Goal: Find specific page/section: Find specific page/section

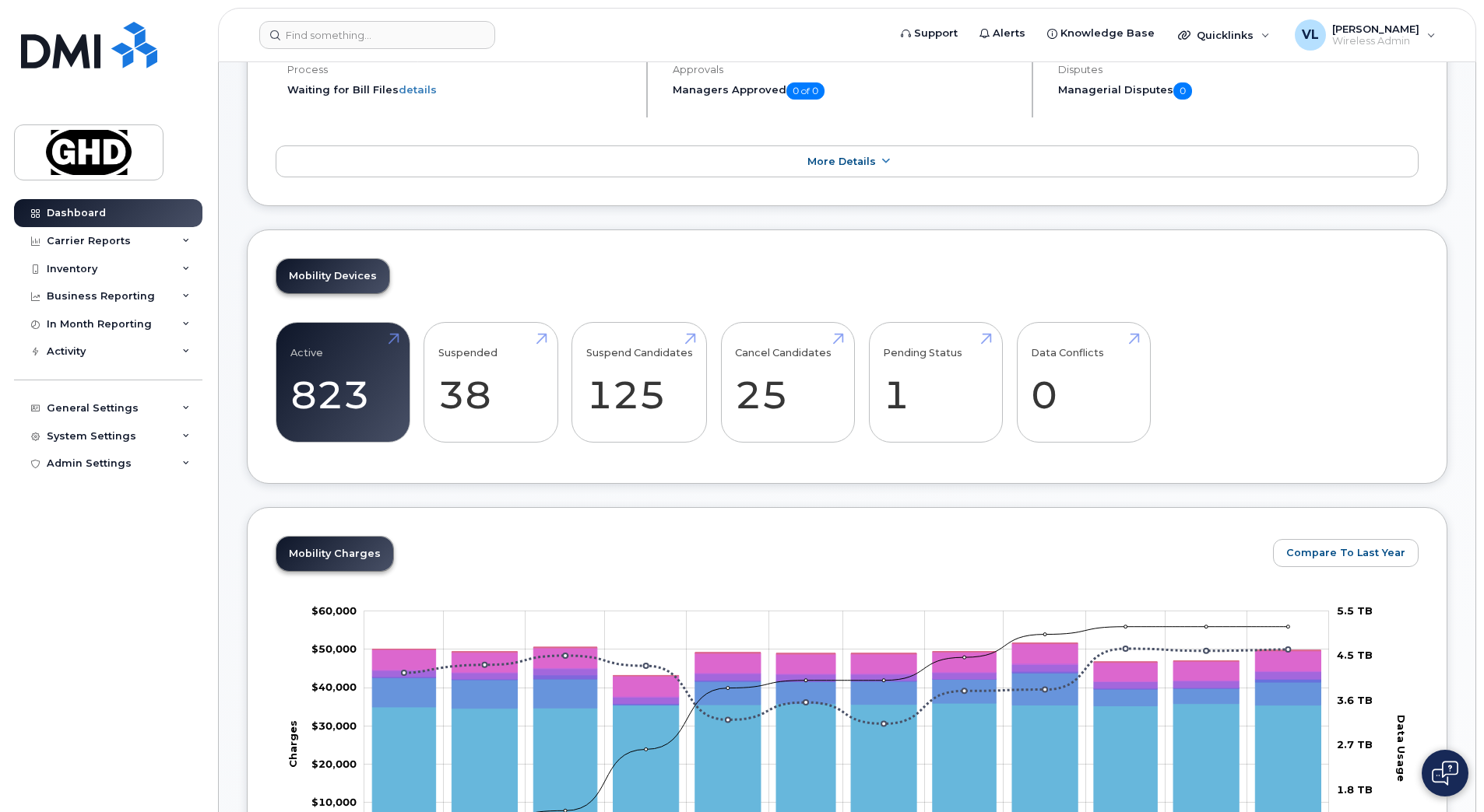
scroll to position [350, 0]
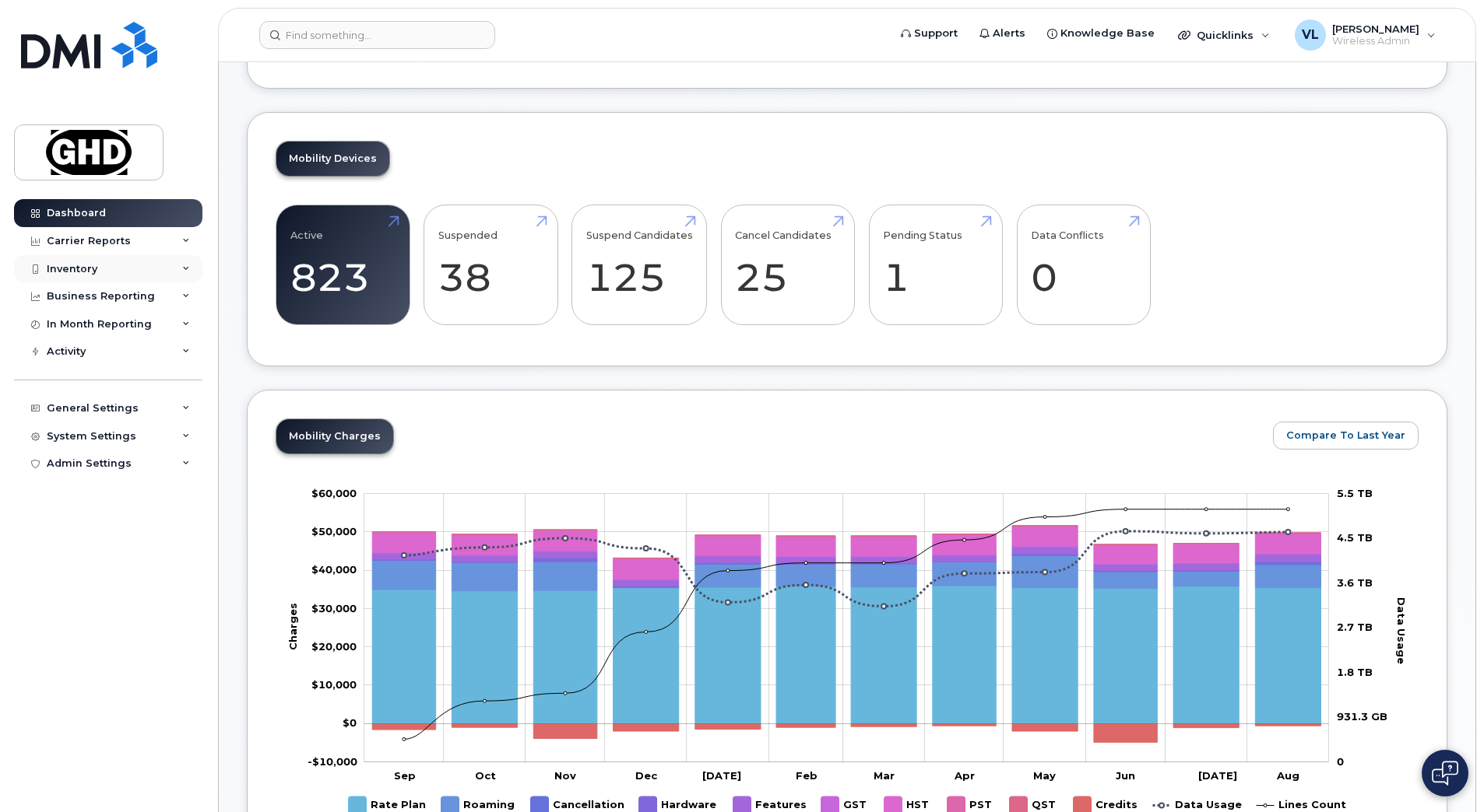
click at [122, 271] on div "Inventory" at bounding box center [108, 269] width 188 height 28
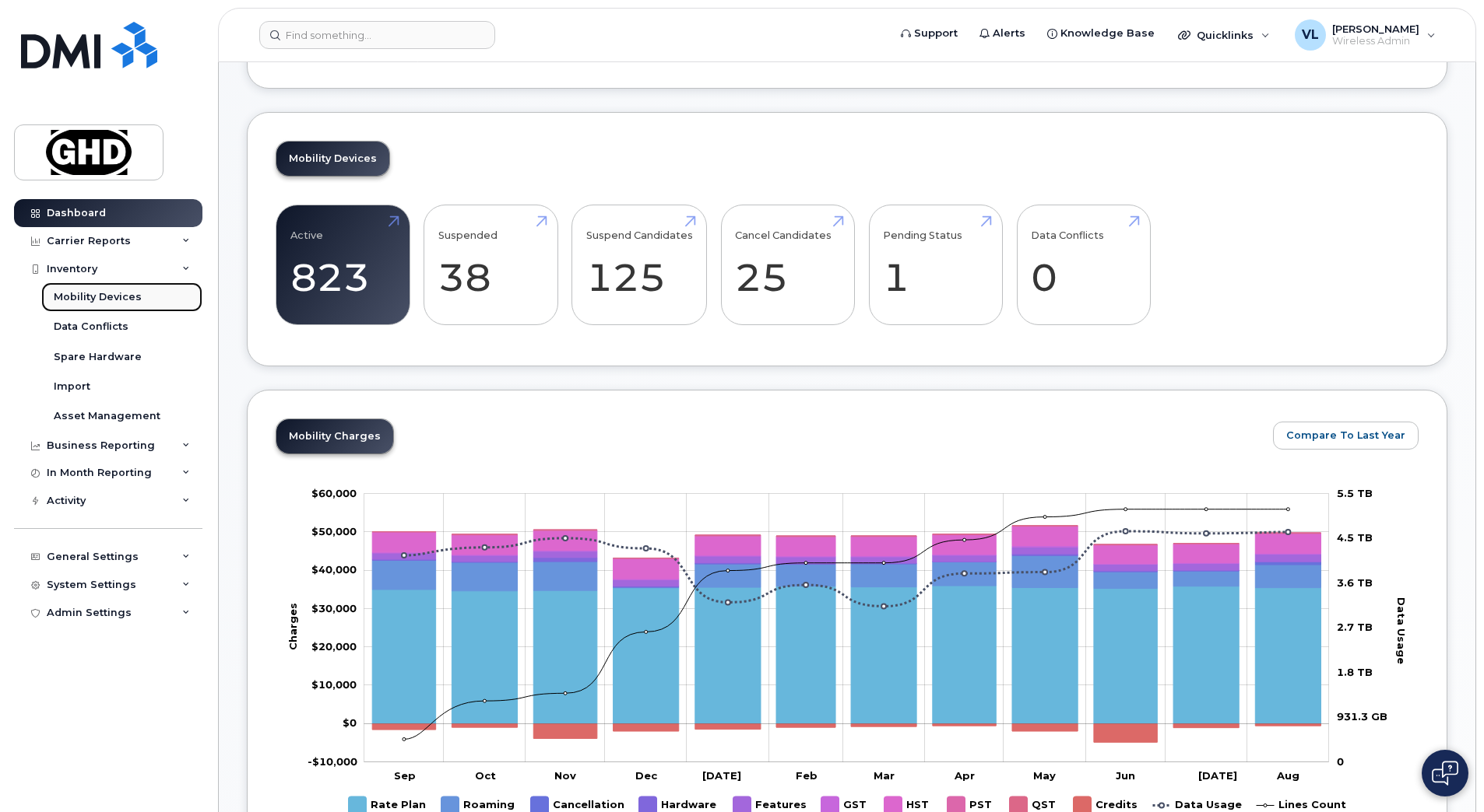
click at [144, 291] on link "Mobility Devices" at bounding box center [122, 297] width 161 height 30
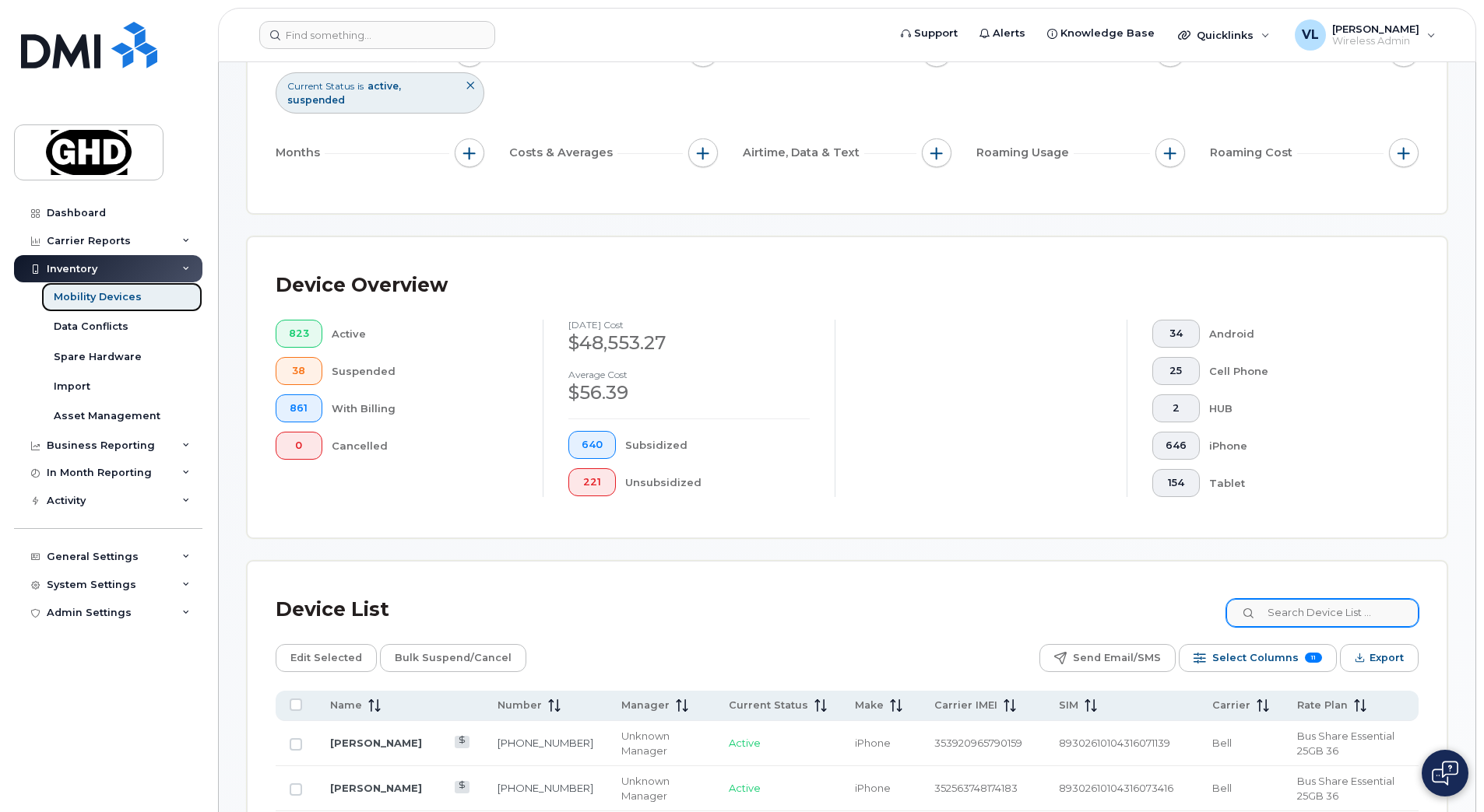
scroll to position [292, 0]
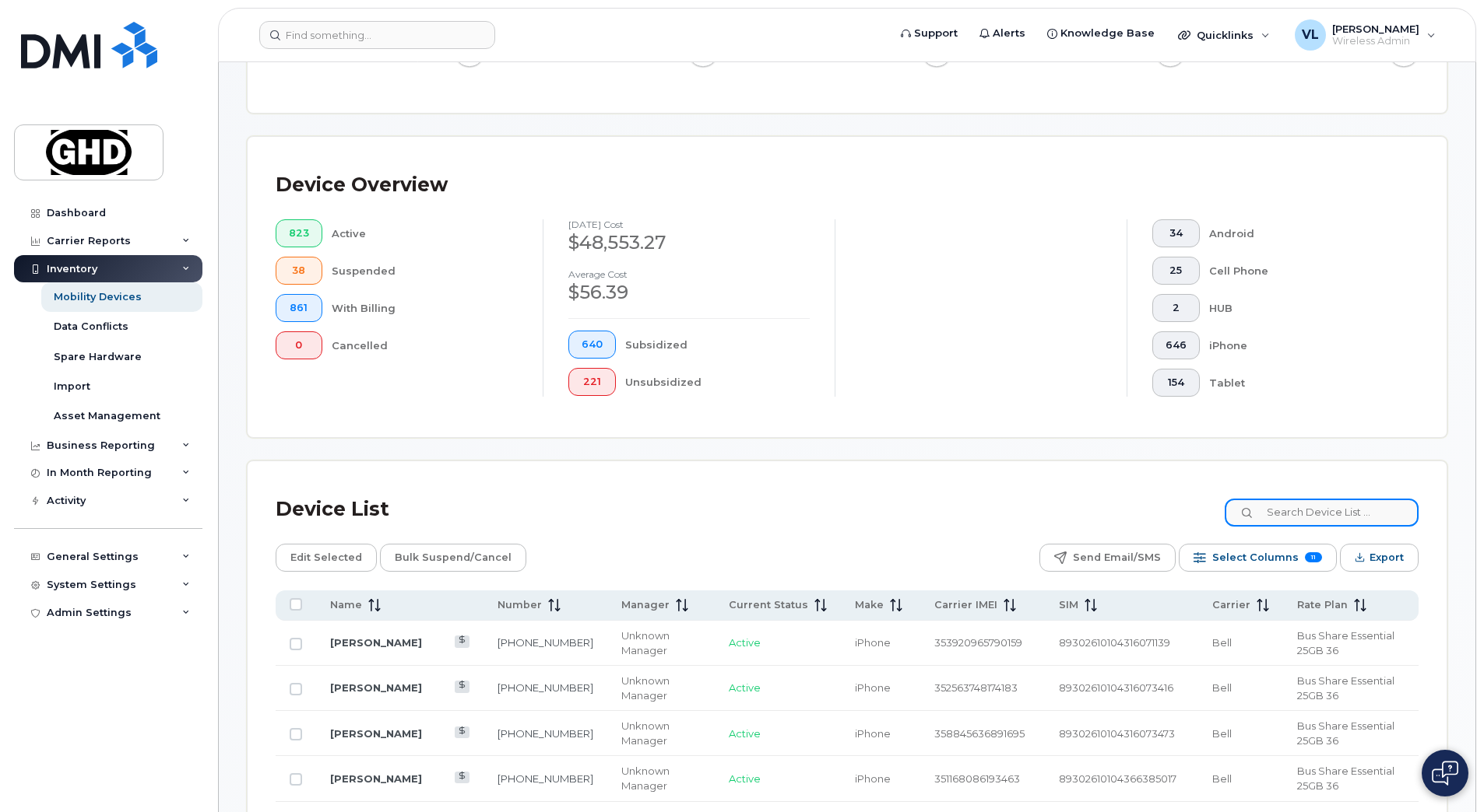
click at [1329, 519] on input at bounding box center [1321, 512] width 194 height 28
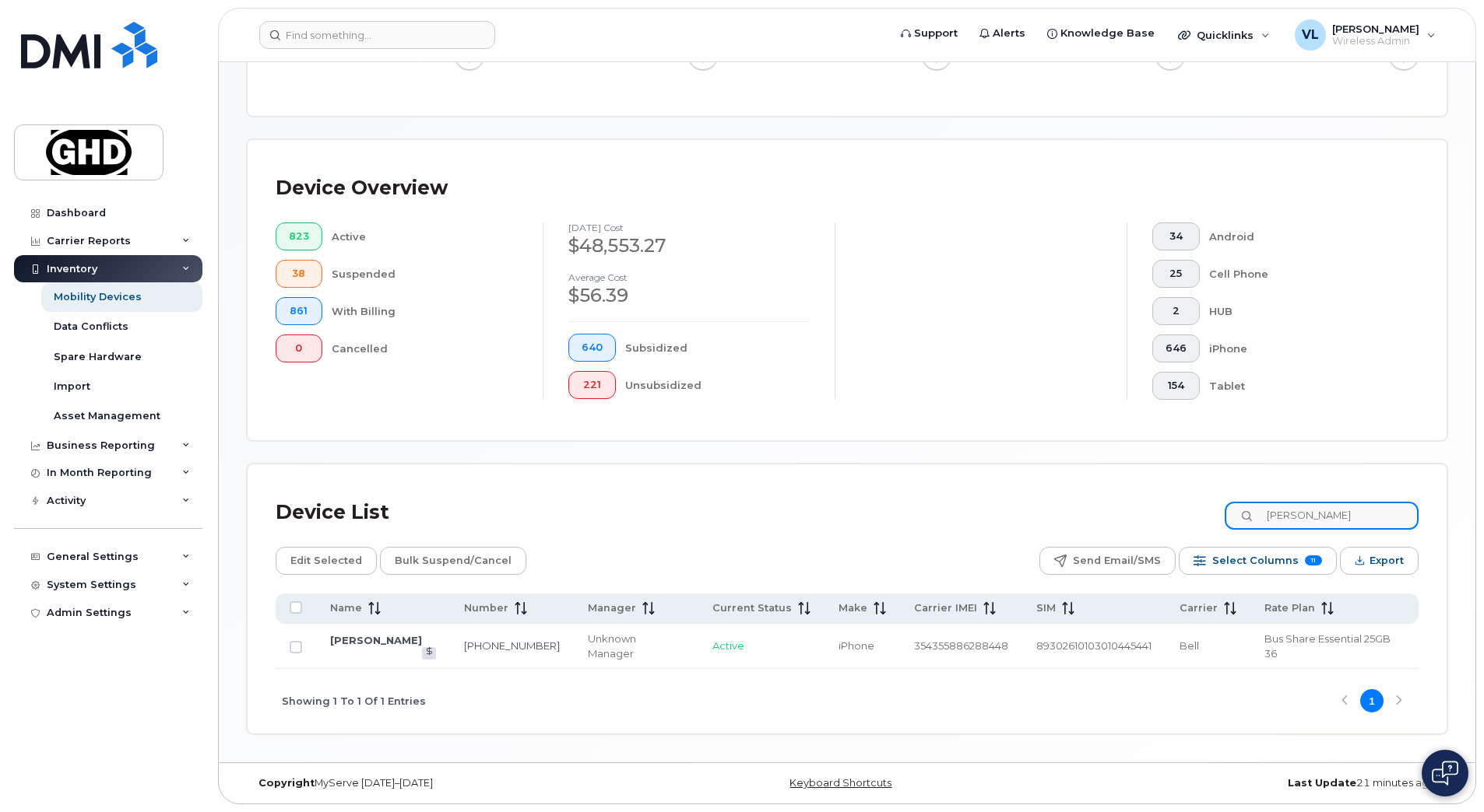
scroll to position [274, 0]
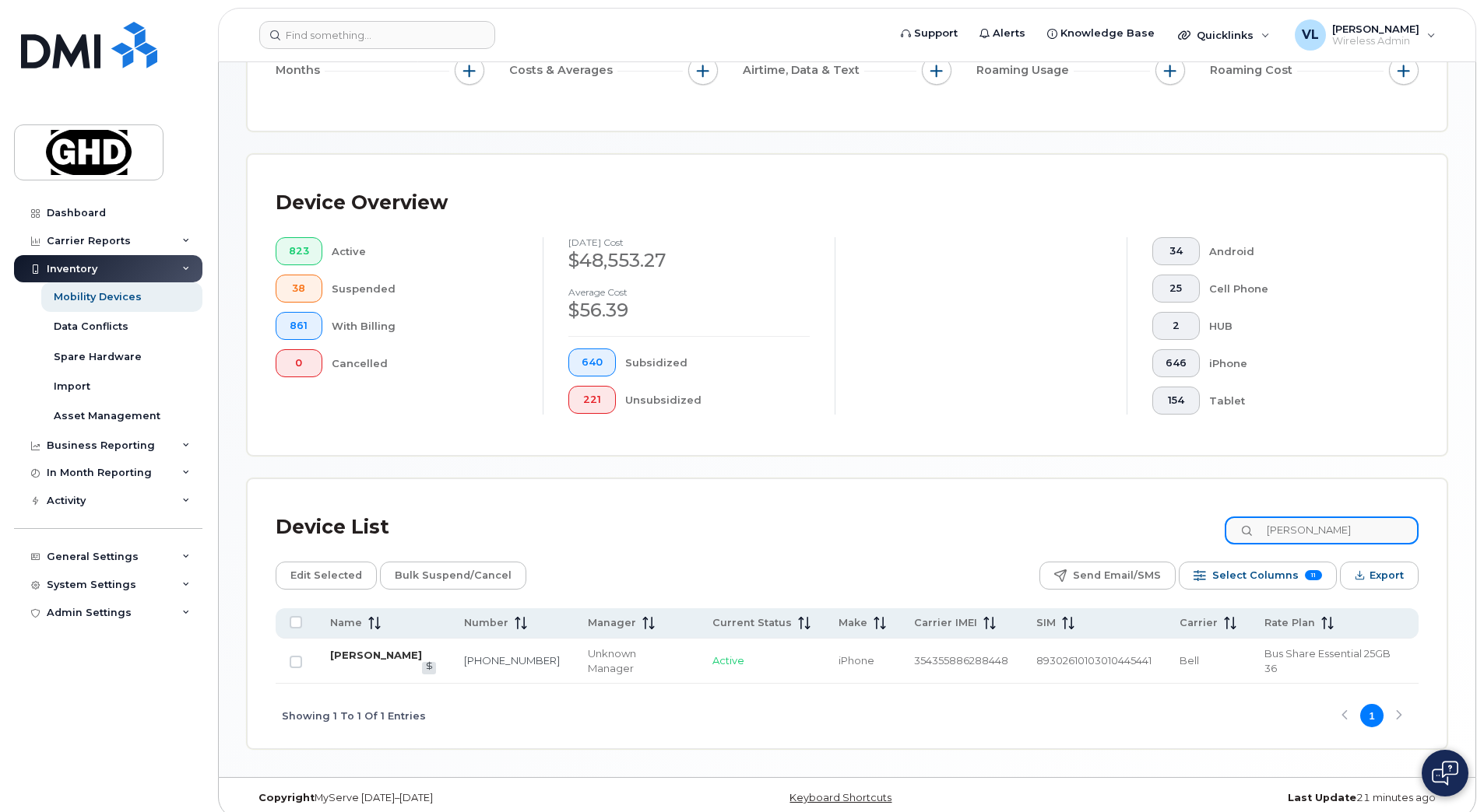
type input "steve edwards"
click at [364, 658] on link "[PERSON_NAME]" at bounding box center [376, 655] width 92 height 13
